Goal: Task Accomplishment & Management: Manage account settings

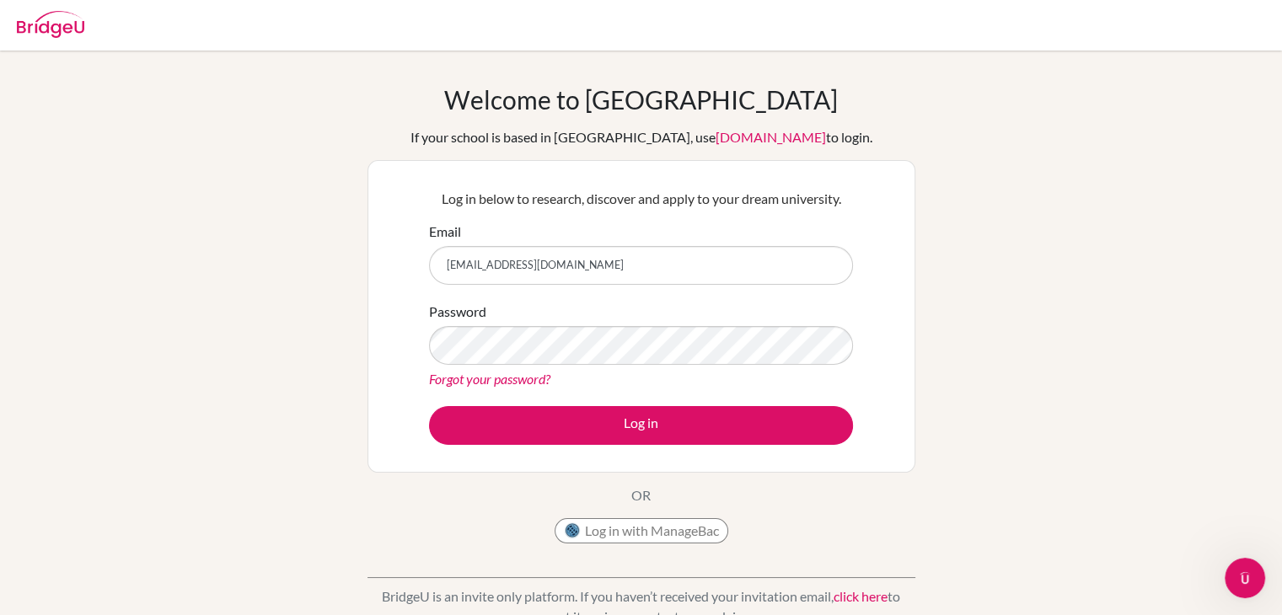
type input "[EMAIL_ADDRESS][DOMAIN_NAME]"
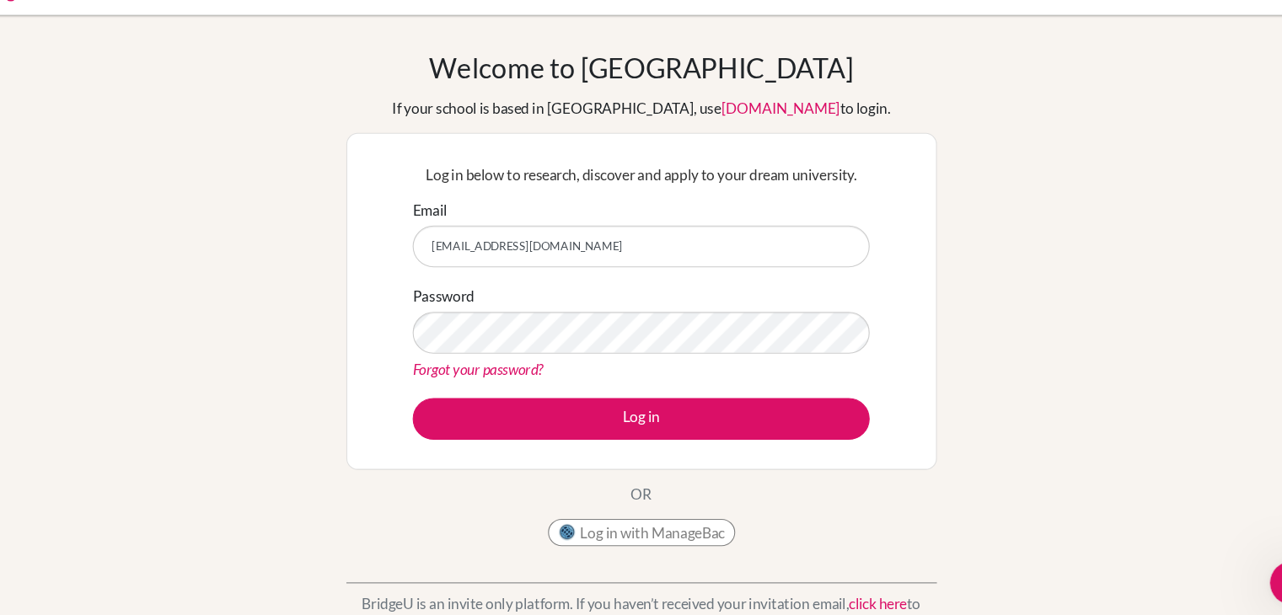
click at [500, 379] on link "Forgot your password?" at bounding box center [489, 379] width 121 height 16
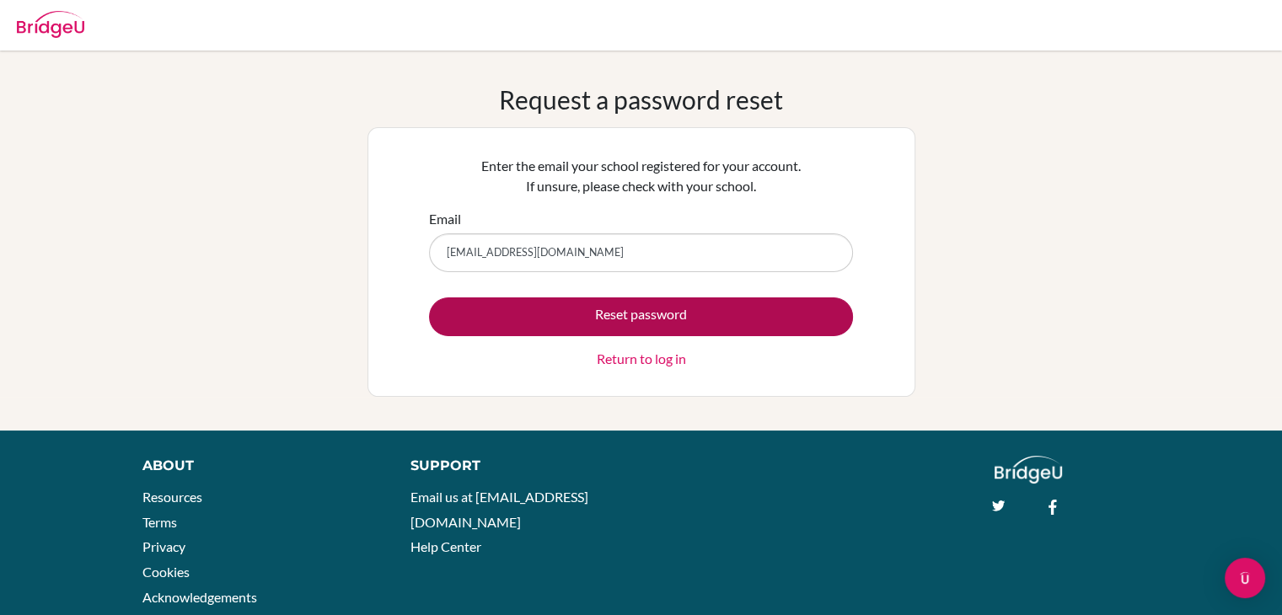
type input "yashmitsaik@gmail.com"
click at [651, 310] on button "Reset password" at bounding box center [641, 317] width 424 height 39
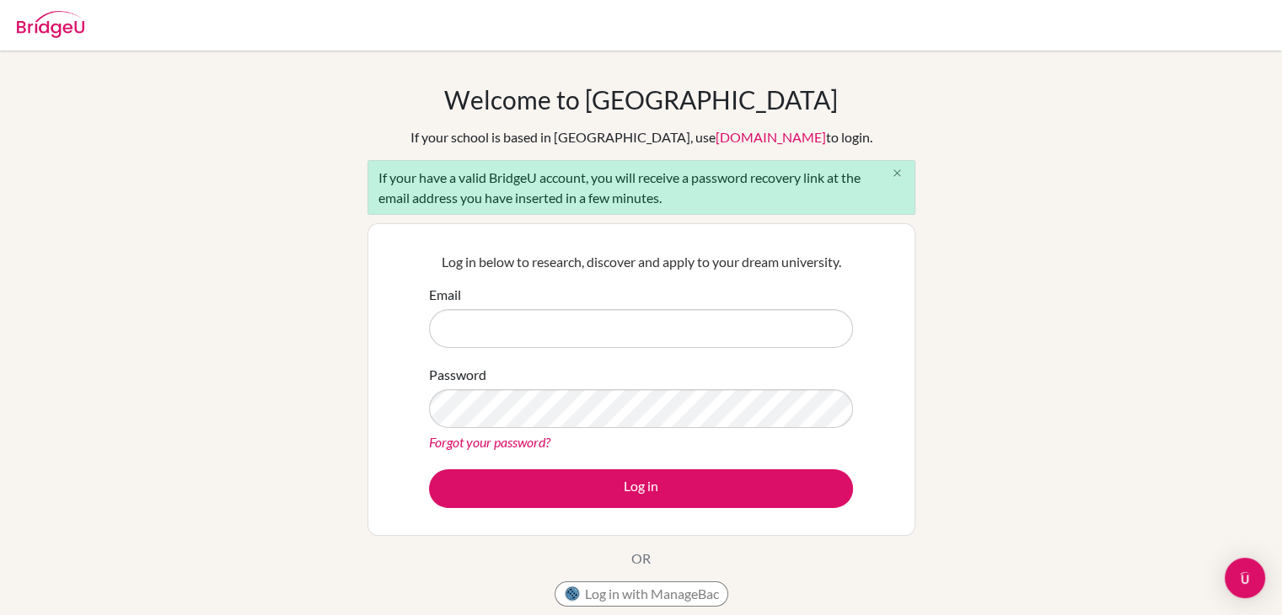
click at [899, 171] on icon "close" at bounding box center [897, 173] width 13 height 13
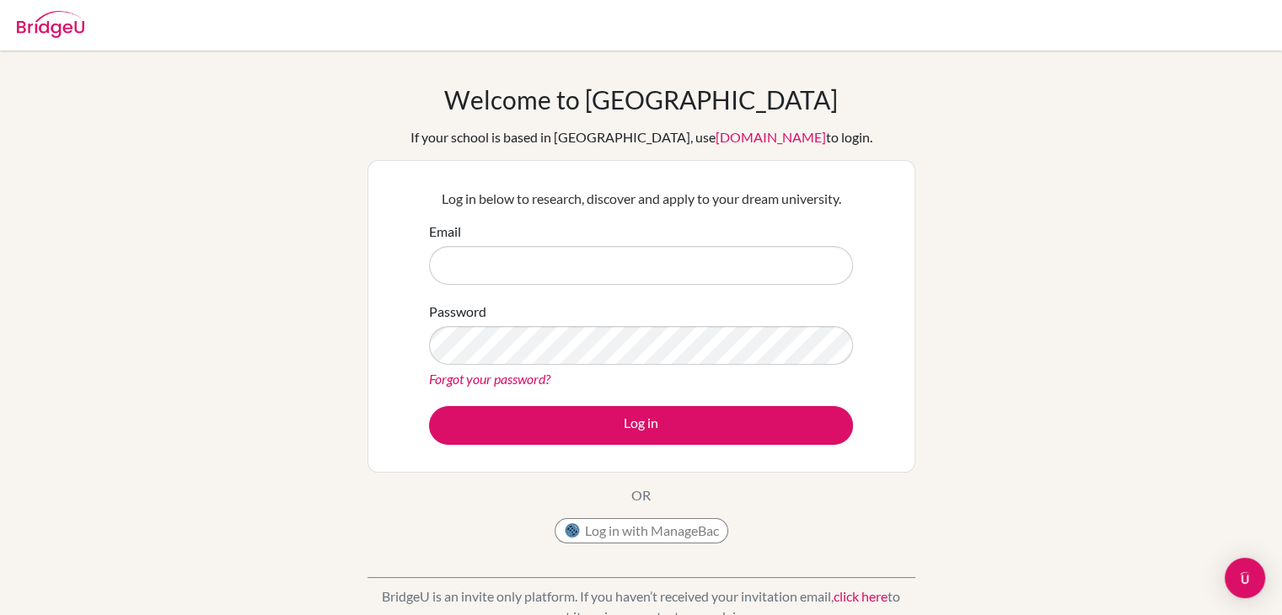
click at [529, 375] on link "Forgot your password?" at bounding box center [489, 379] width 121 height 16
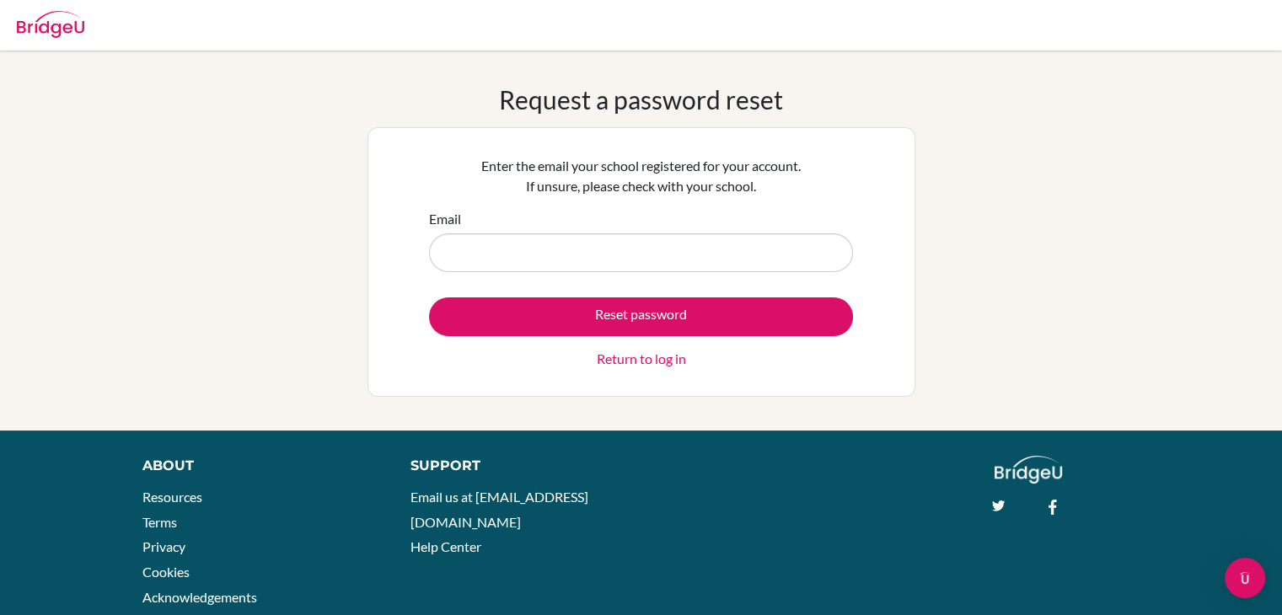
click at [538, 265] on input "Email" at bounding box center [641, 253] width 424 height 39
type input "[EMAIL_ADDRESS][DOMAIN_NAME]"
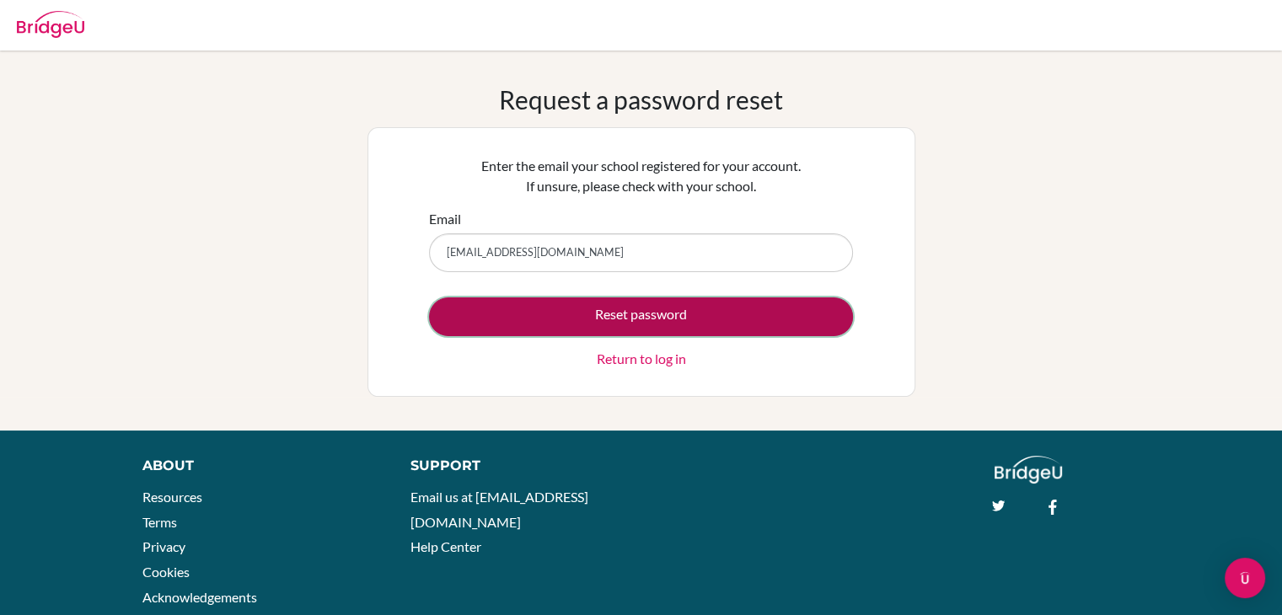
drag, startPoint x: 591, startPoint y: 318, endPoint x: 618, endPoint y: 310, distance: 28.0
click at [618, 310] on button "Reset password" at bounding box center [641, 317] width 424 height 39
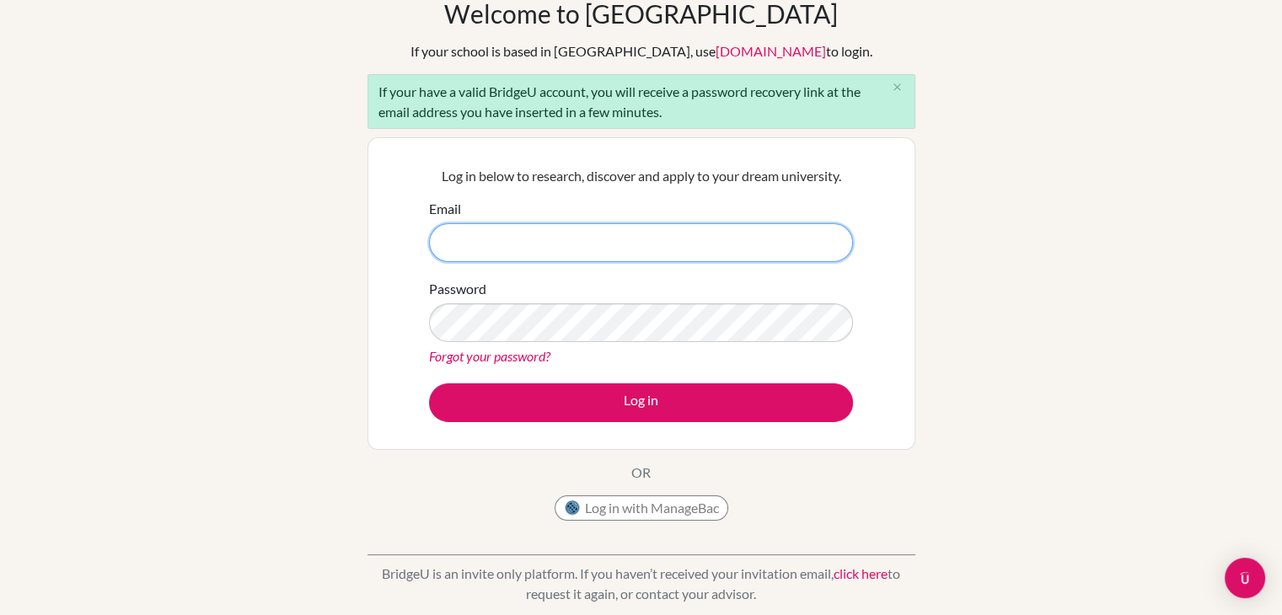
scroll to position [81, 0]
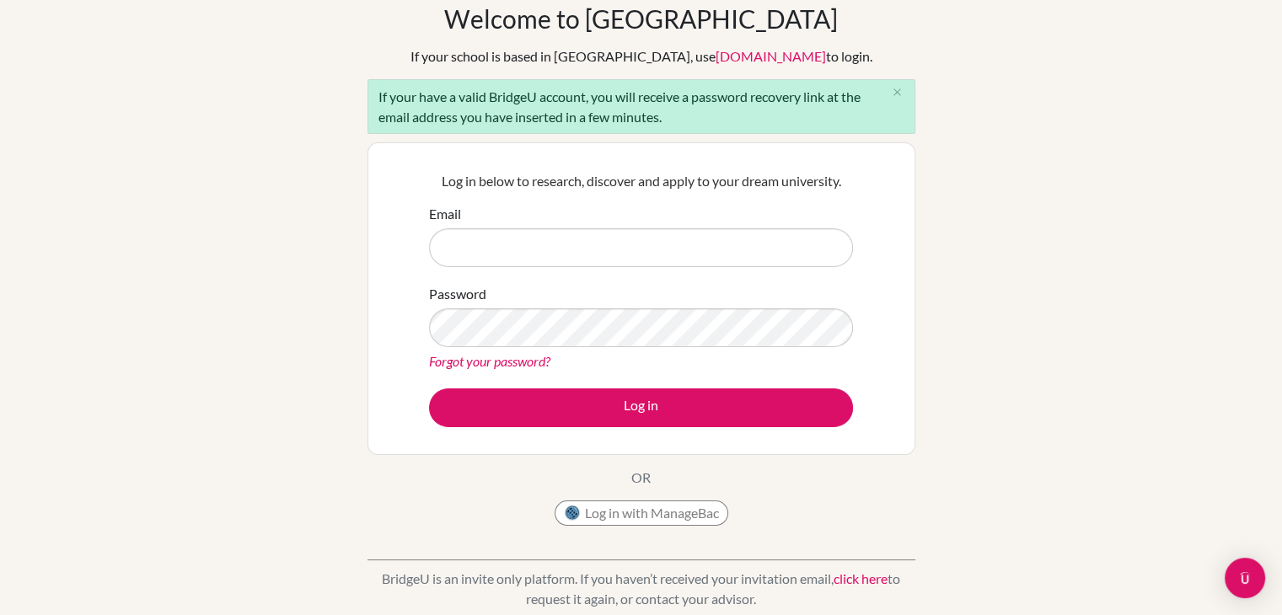
click at [486, 359] on link "Forgot your password?" at bounding box center [489, 361] width 121 height 16
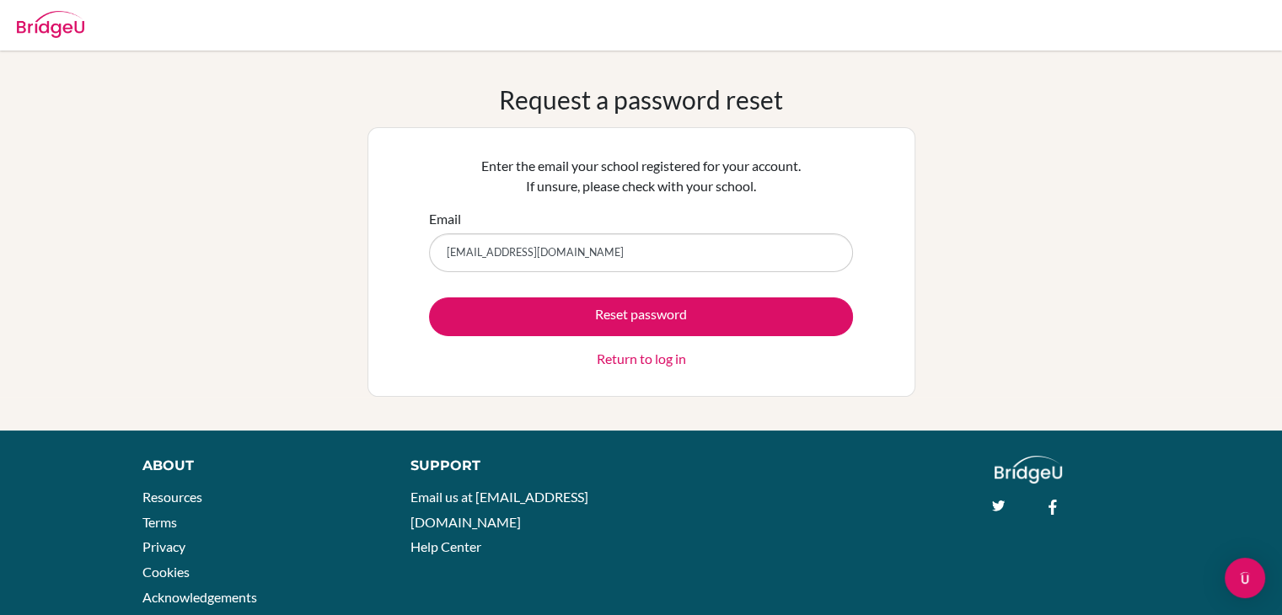
click at [576, 286] on form "Email yashmitsaik@gmail.com Reset password Return to log in" at bounding box center [641, 289] width 424 height 160
drag, startPoint x: 659, startPoint y: 261, endPoint x: 364, endPoint y: 238, distance: 296.0
click at [364, 238] on div "Request a password reset Enter the email your school registered for your accoun…" at bounding box center [641, 240] width 1282 height 313
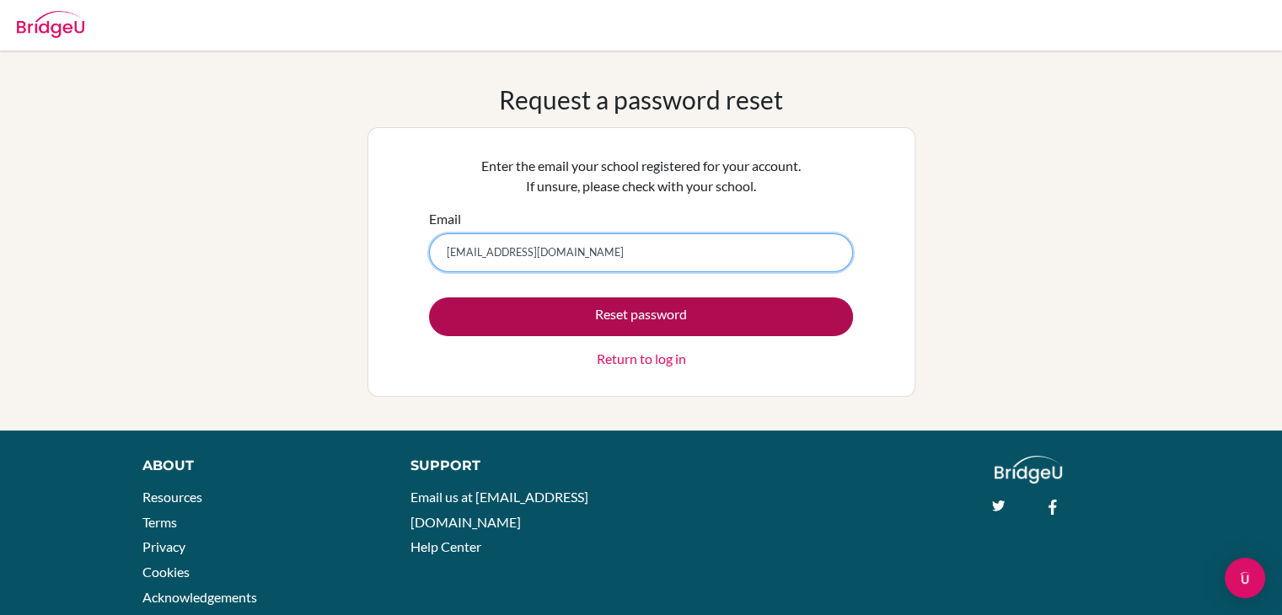
type input "snis0562@snis.edu.in"
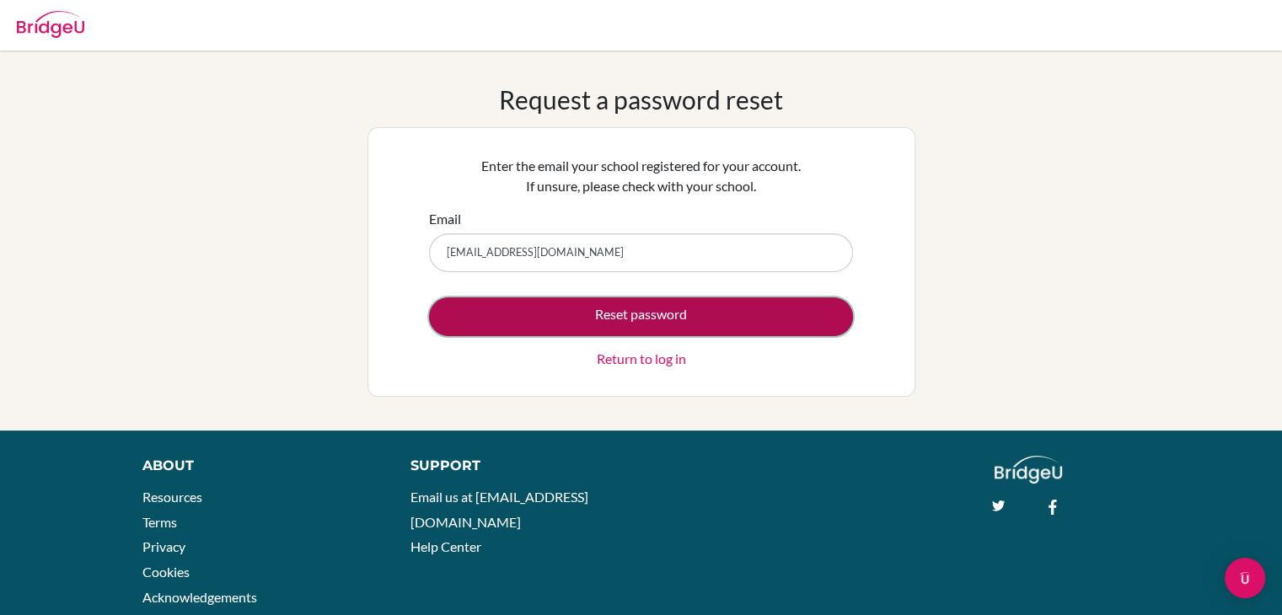
click at [648, 321] on button "Reset password" at bounding box center [641, 317] width 424 height 39
